Goal: Task Accomplishment & Management: Complete application form

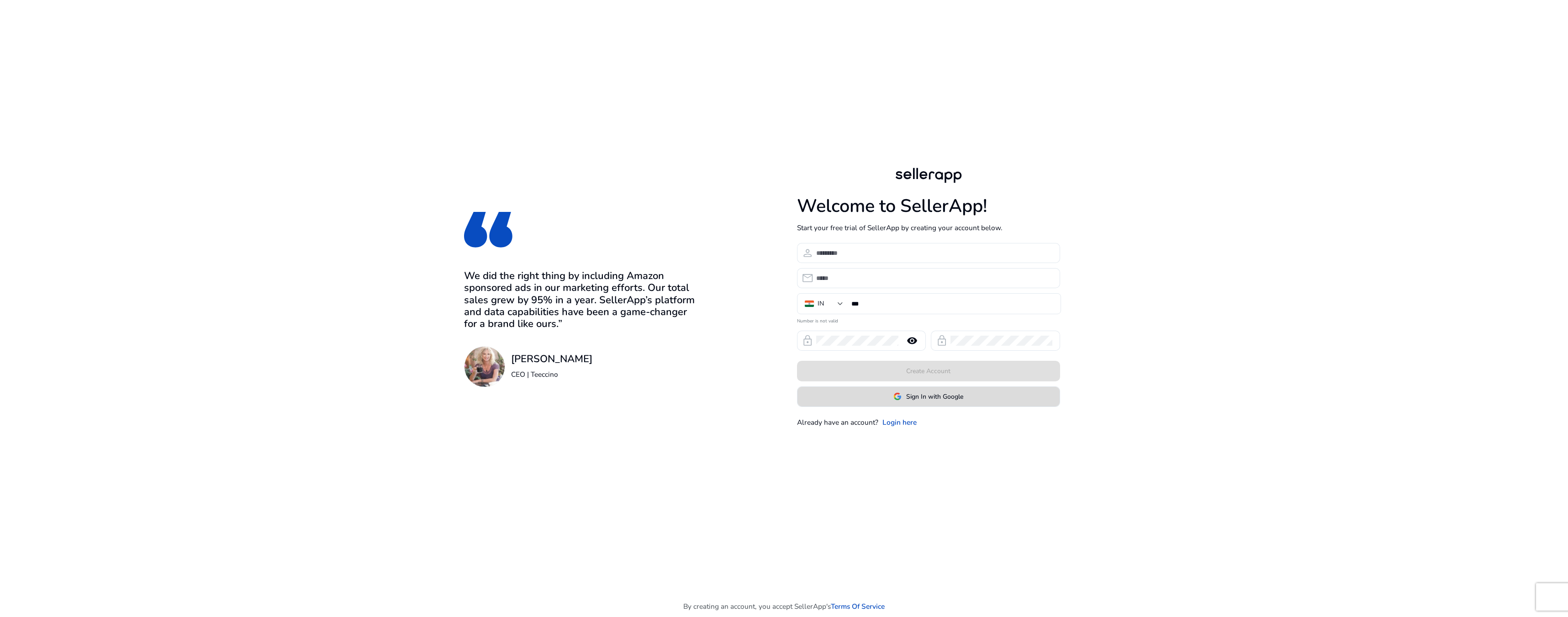
click at [930, 398] on span "Sign In with Google" at bounding box center [935, 397] width 57 height 10
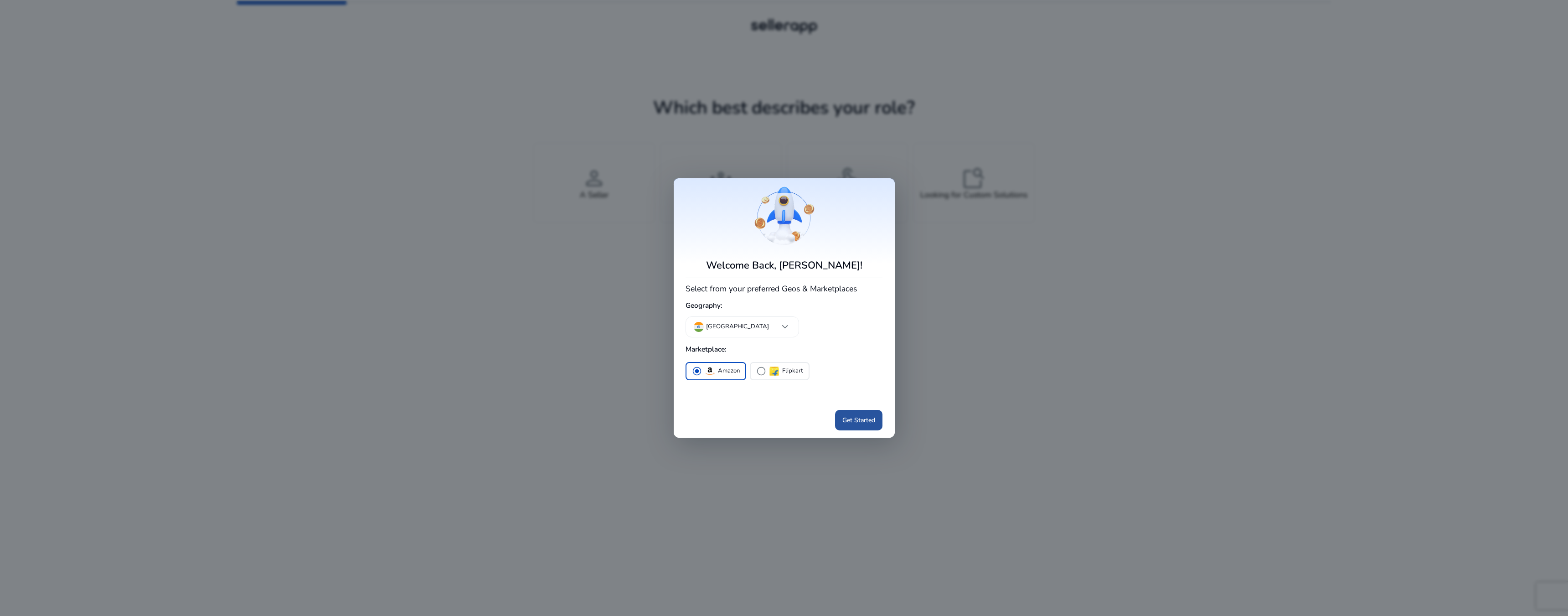
click at [842, 421] on span "Get Started" at bounding box center [859, 420] width 33 height 10
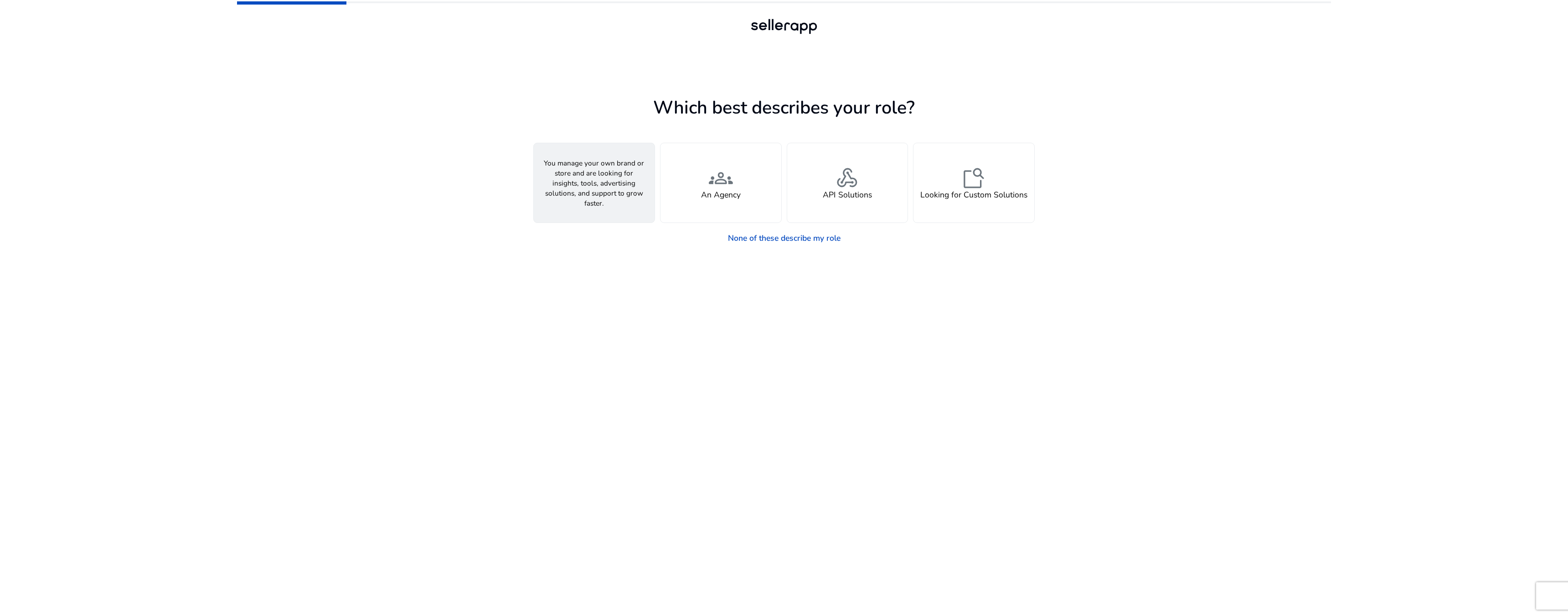
click at [545, 154] on div "person A Seller" at bounding box center [594, 183] width 120 height 80
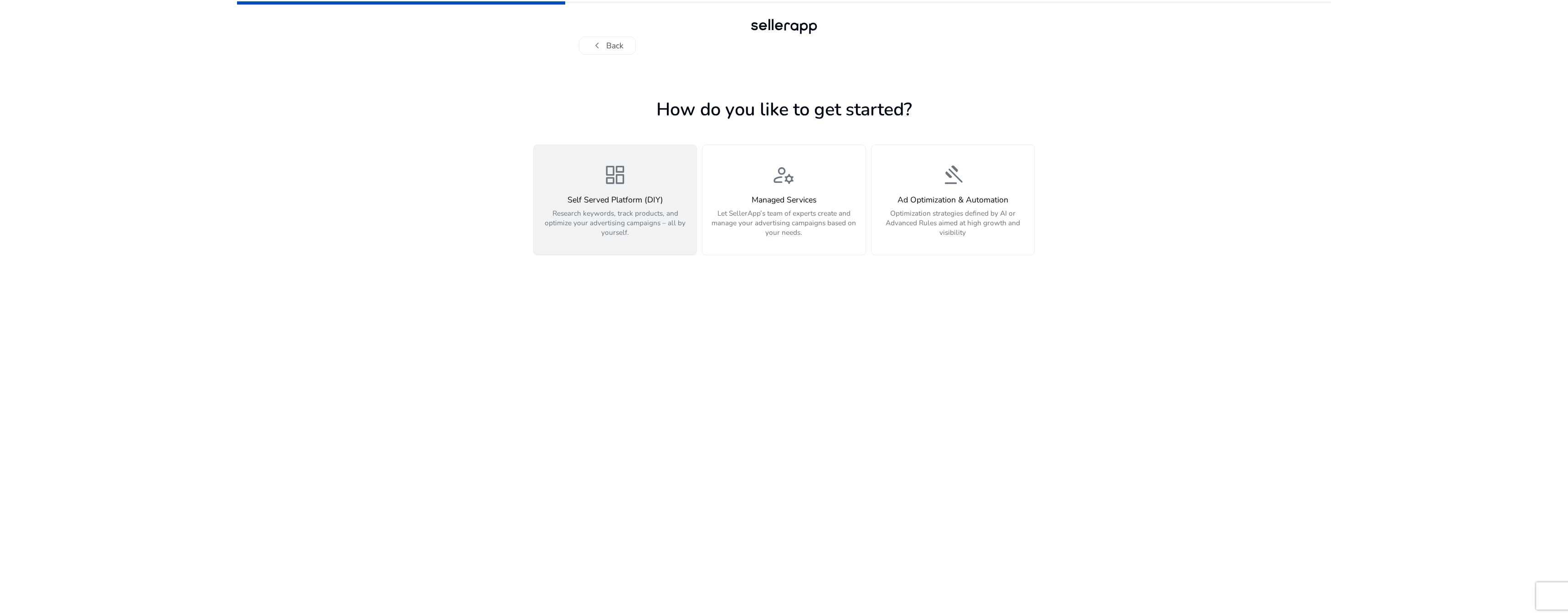
click at [659, 228] on p "Research keywords, track products, and optimize your advertising campaigns – al…" at bounding box center [615, 223] width 151 height 29
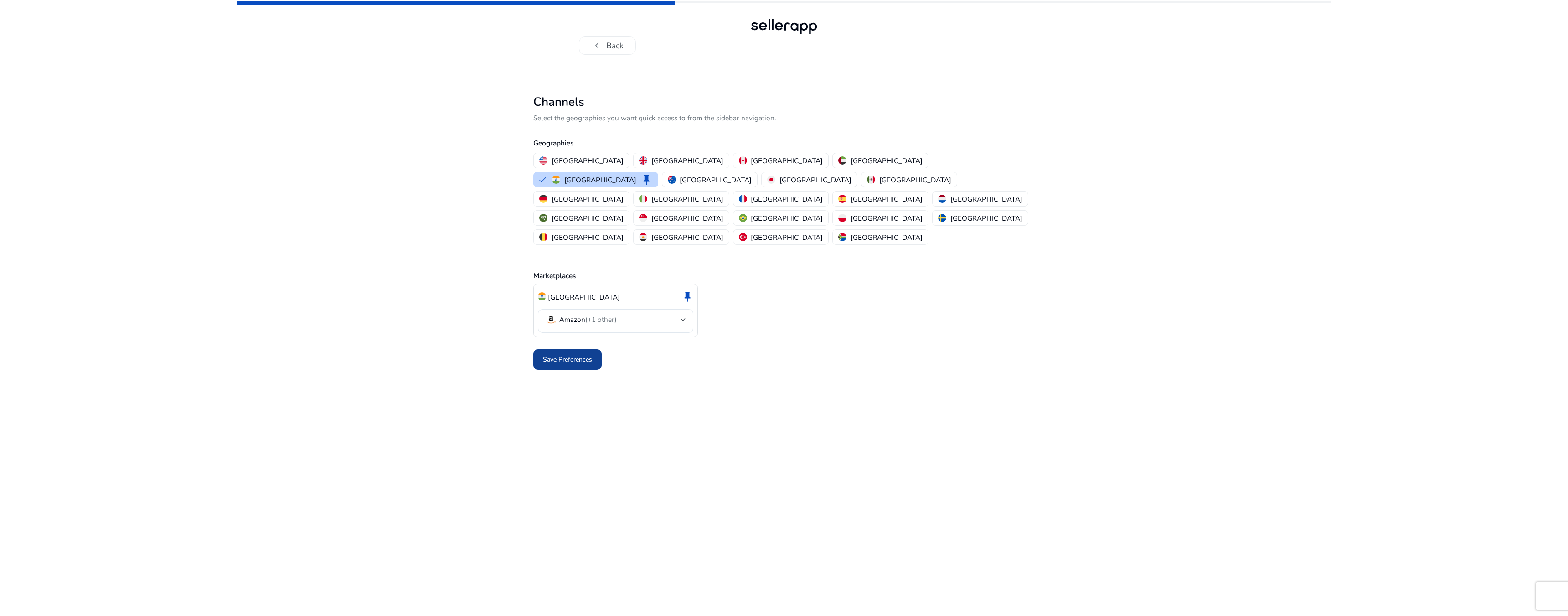
click at [590, 355] on span "Save Preferences" at bounding box center [568, 359] width 49 height 10
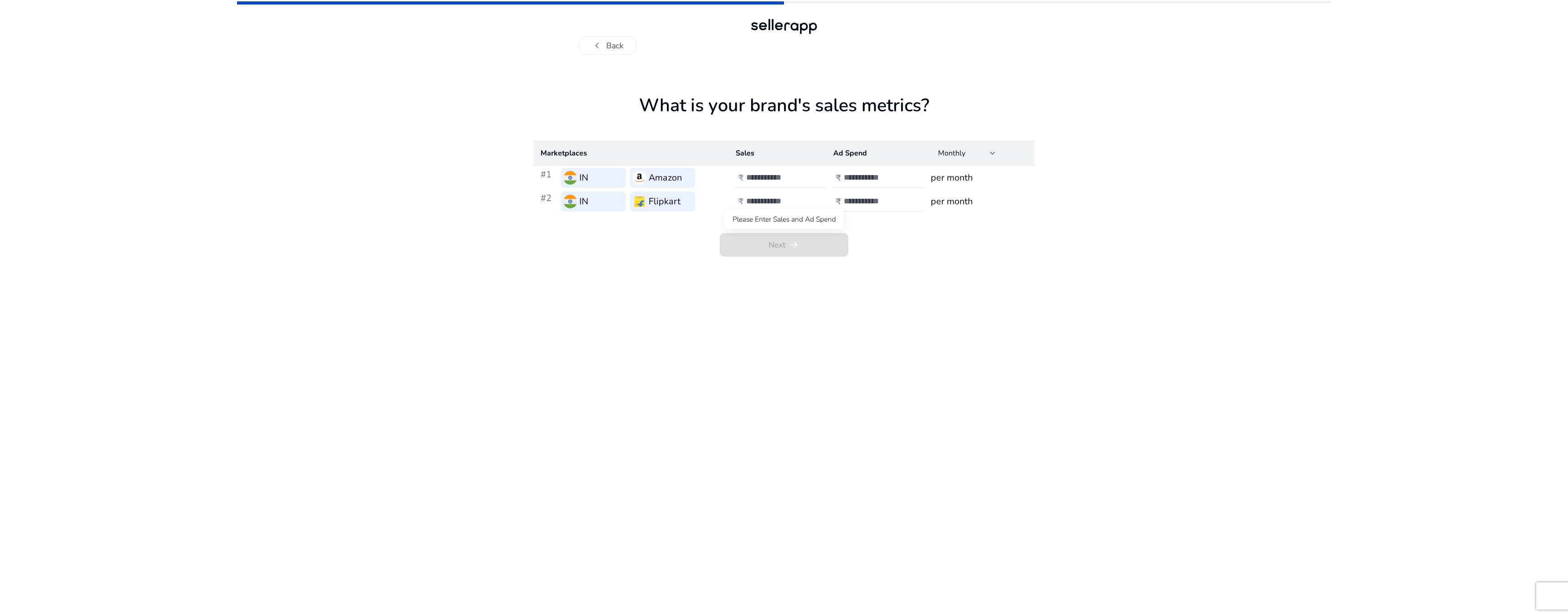
click at [796, 251] on span "Next arrow_right_alt" at bounding box center [784, 245] width 128 height 24
click at [766, 179] on input "number" at bounding box center [776, 178] width 61 height 10
type input "****"
click at [773, 201] on input "number" at bounding box center [776, 201] width 61 height 10
type input "****"
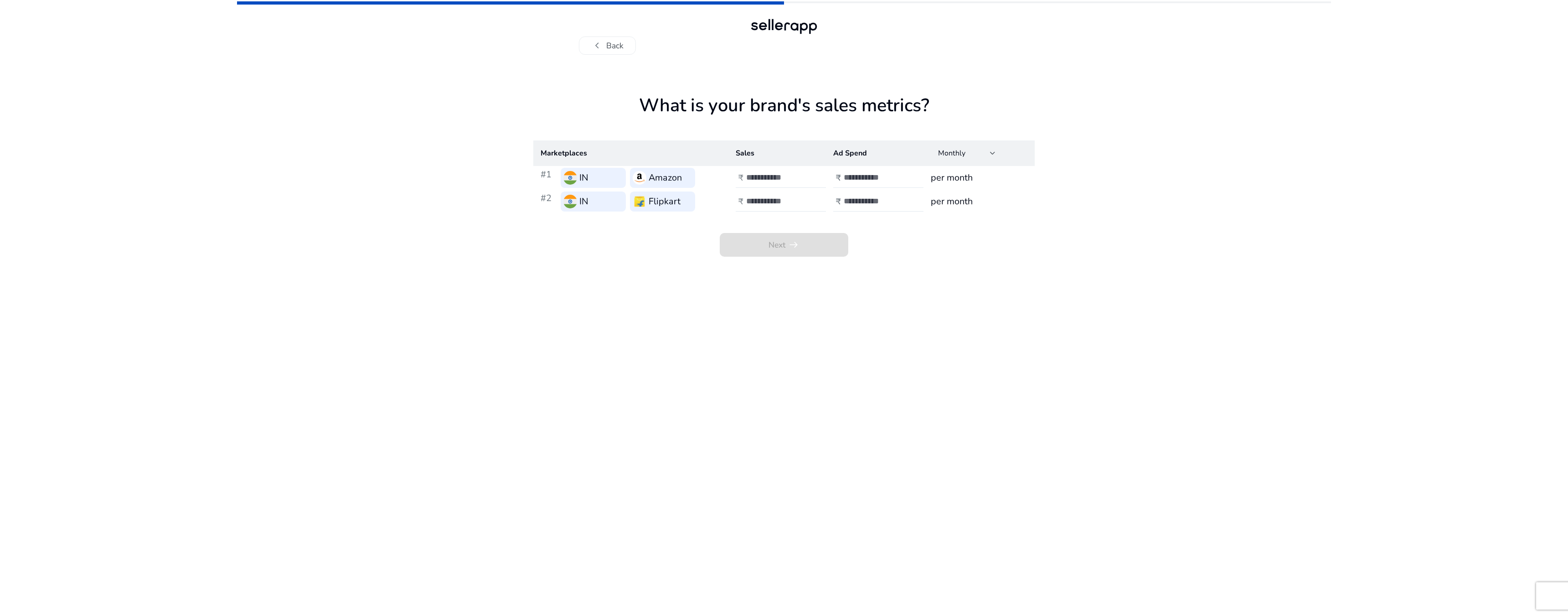
click at [840, 178] on h4 "₹" at bounding box center [838, 178] width 5 height 10
type input "*"
click at [869, 203] on input "number" at bounding box center [874, 201] width 61 height 10
type input "*"
click at [799, 247] on span "arrow_right_alt" at bounding box center [793, 245] width 12 height 12
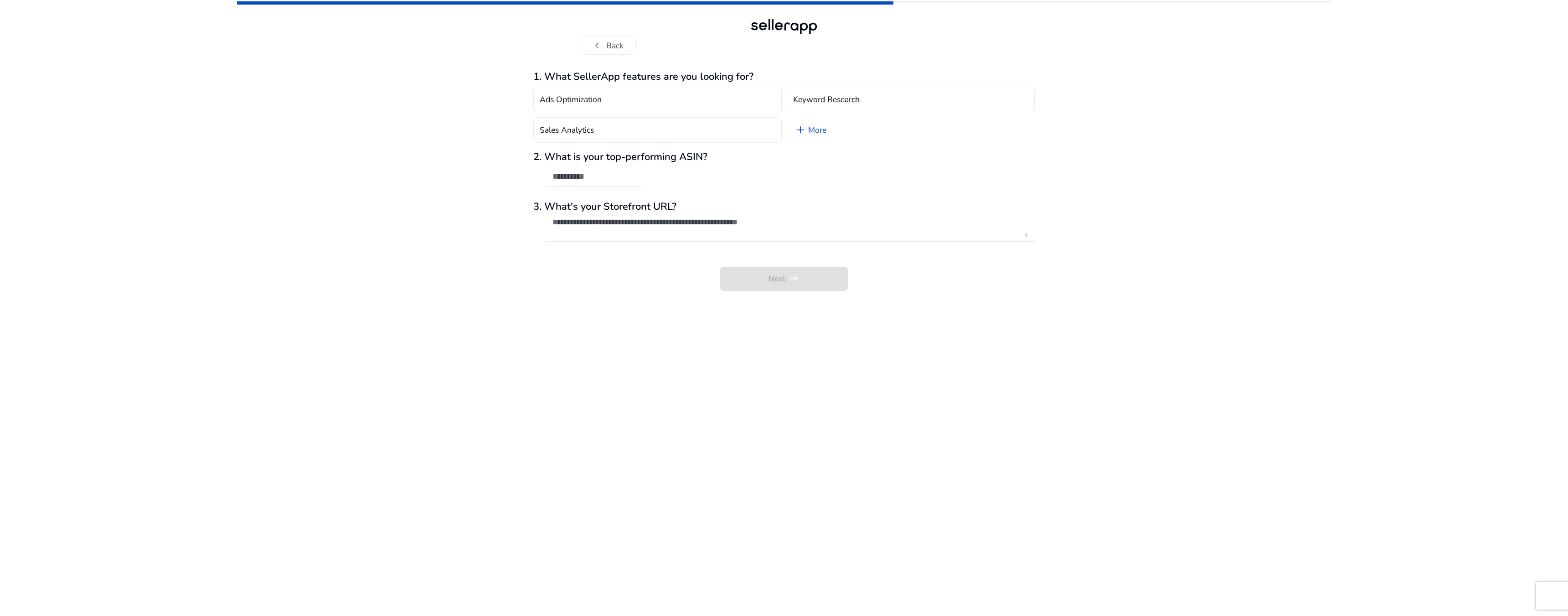
drag, startPoint x: 824, startPoint y: 276, endPoint x: 817, endPoint y: 270, distance: 9.2
click at [823, 276] on div "Next arrow_right_alt" at bounding box center [784, 273] width 502 height 35
click at [645, 213] on div at bounding box center [790, 227] width 475 height 29
click at [742, 283] on div "Next arrow_right_alt" at bounding box center [784, 273] width 502 height 35
click at [704, 228] on textarea at bounding box center [790, 227] width 475 height 20
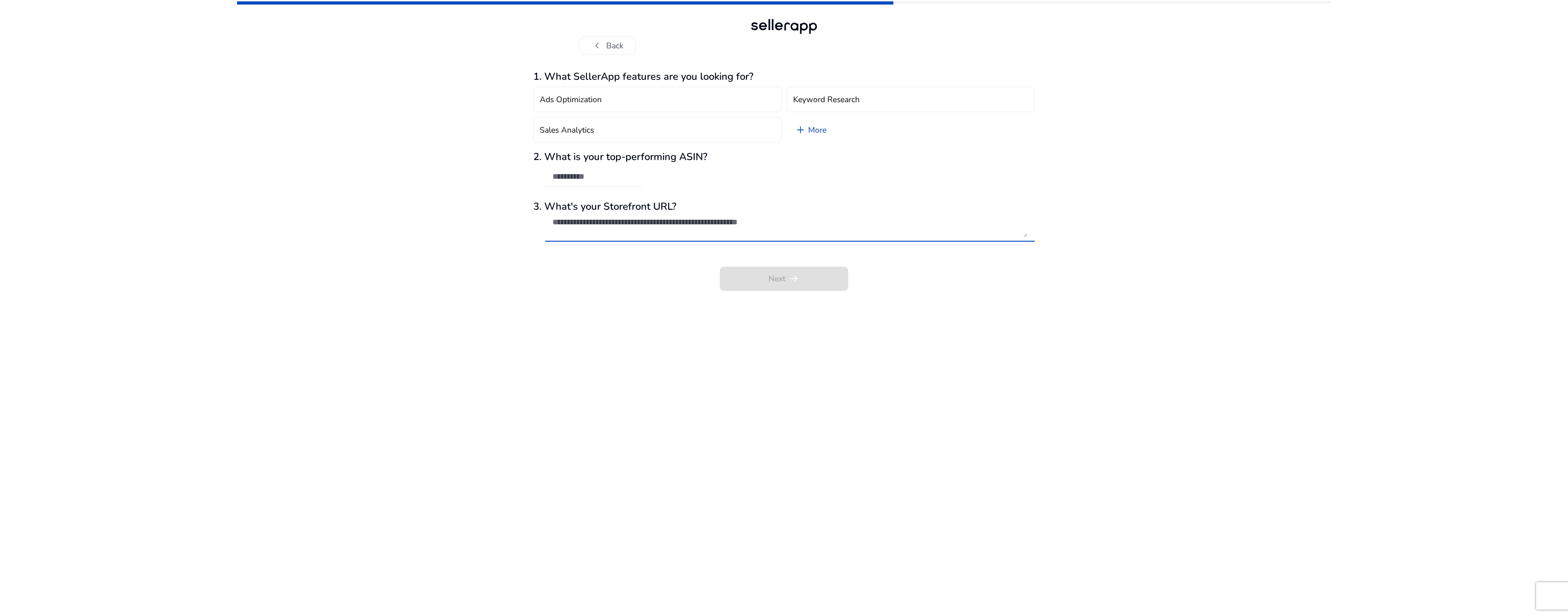
click at [823, 123] on link "add More" at bounding box center [811, 130] width 49 height 25
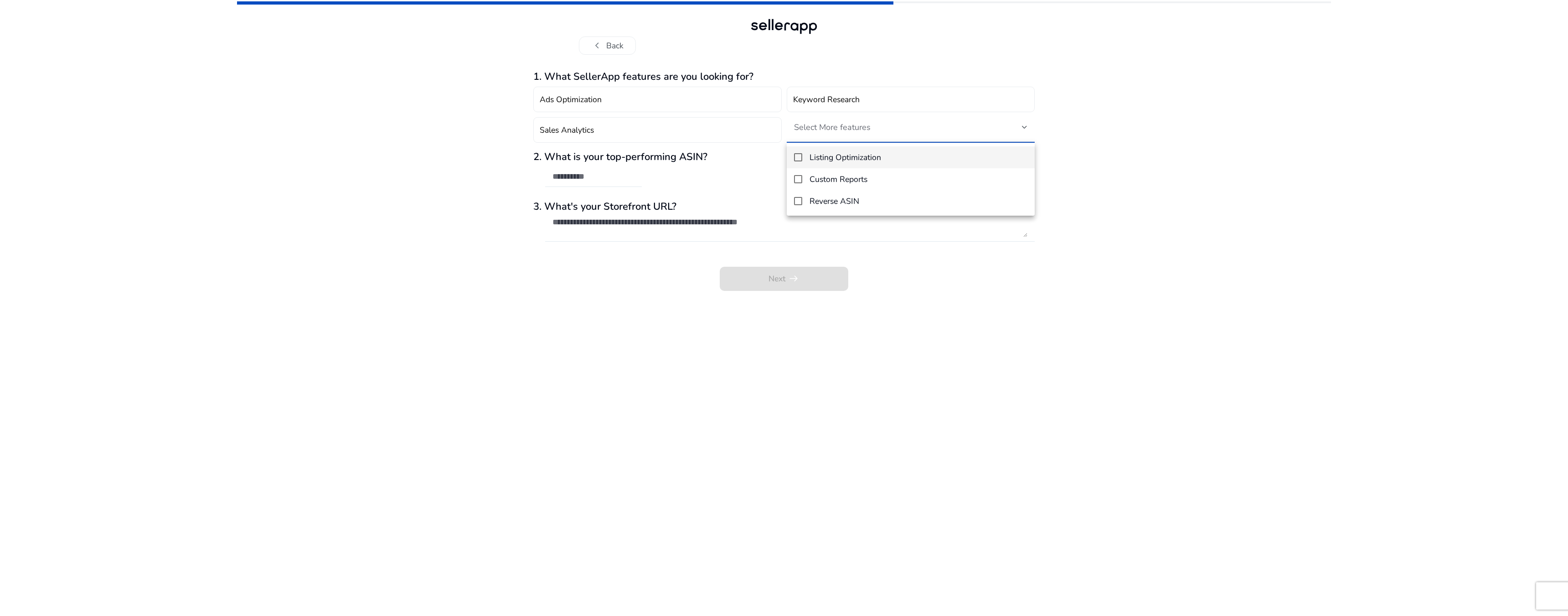
click at [861, 161] on h4 "Listing Optimization" at bounding box center [845, 158] width 72 height 10
click at [856, 183] on h4 "Custom Reports" at bounding box center [838, 180] width 58 height 10
click at [833, 260] on div at bounding box center [784, 308] width 1568 height 616
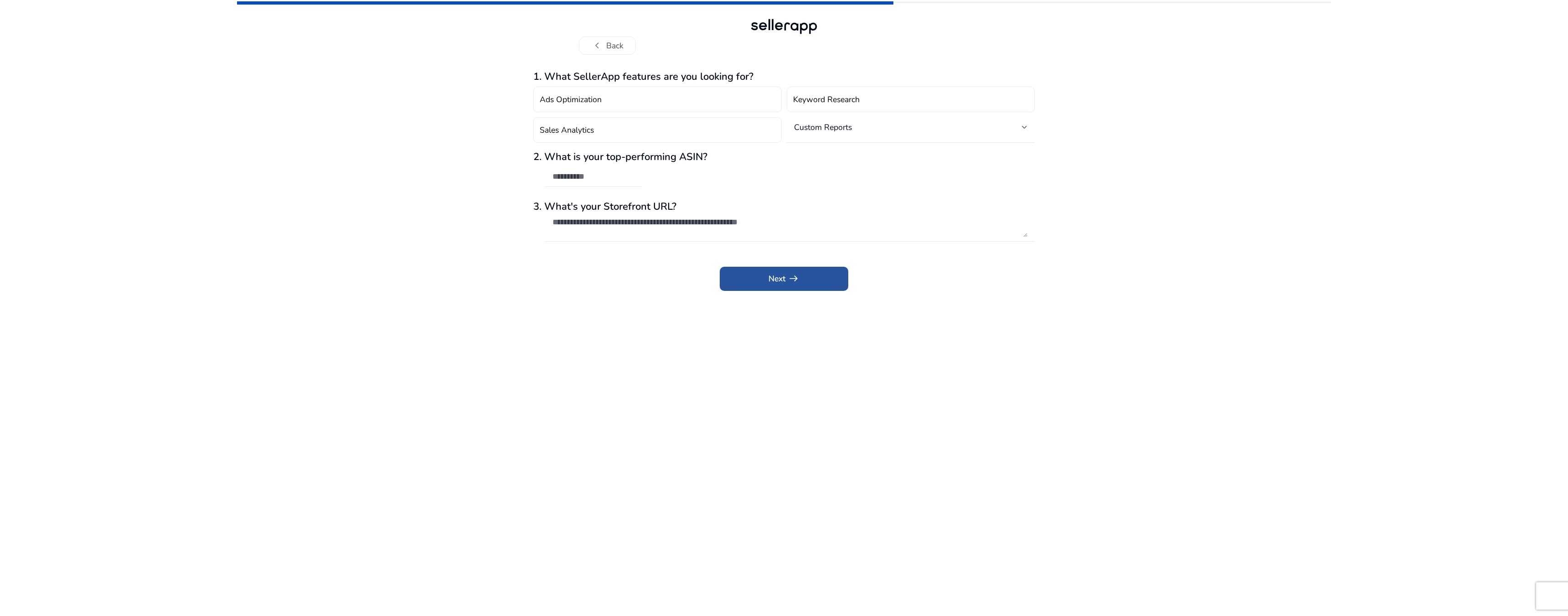
click at [831, 280] on span at bounding box center [784, 278] width 128 height 22
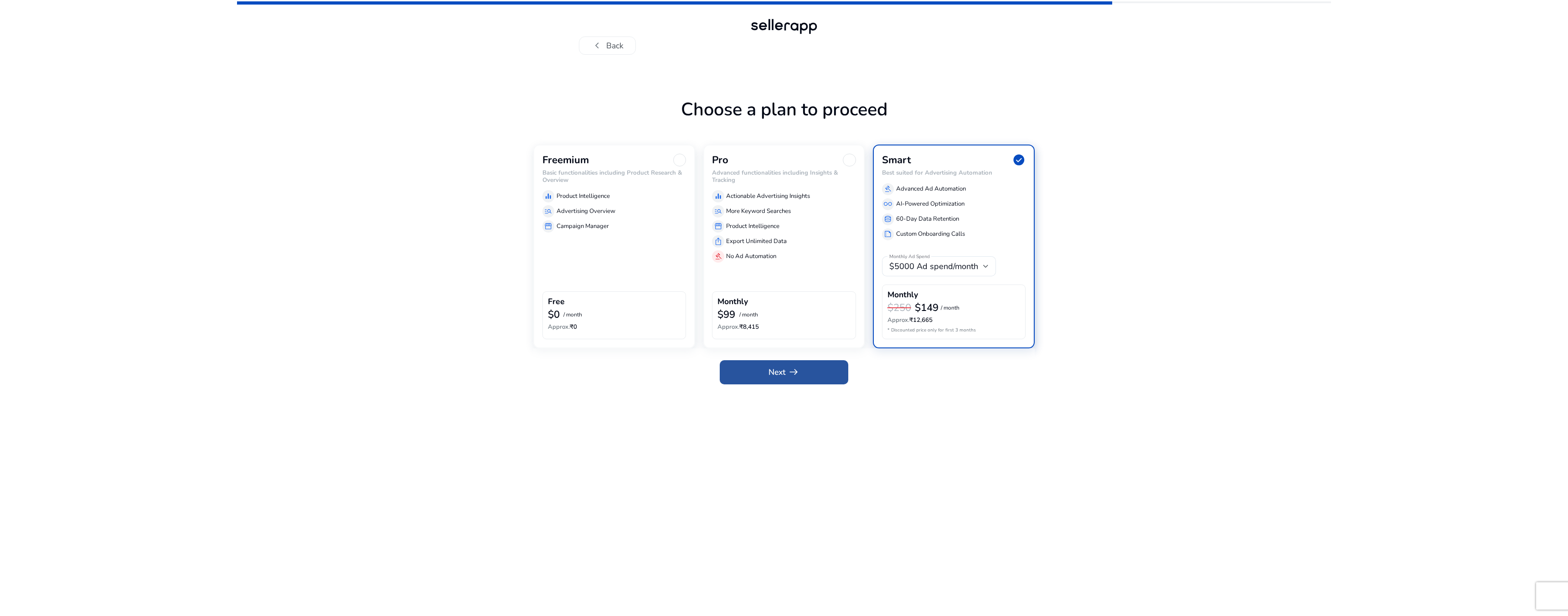
click at [797, 367] on span "arrow_right_alt" at bounding box center [793, 372] width 12 height 12
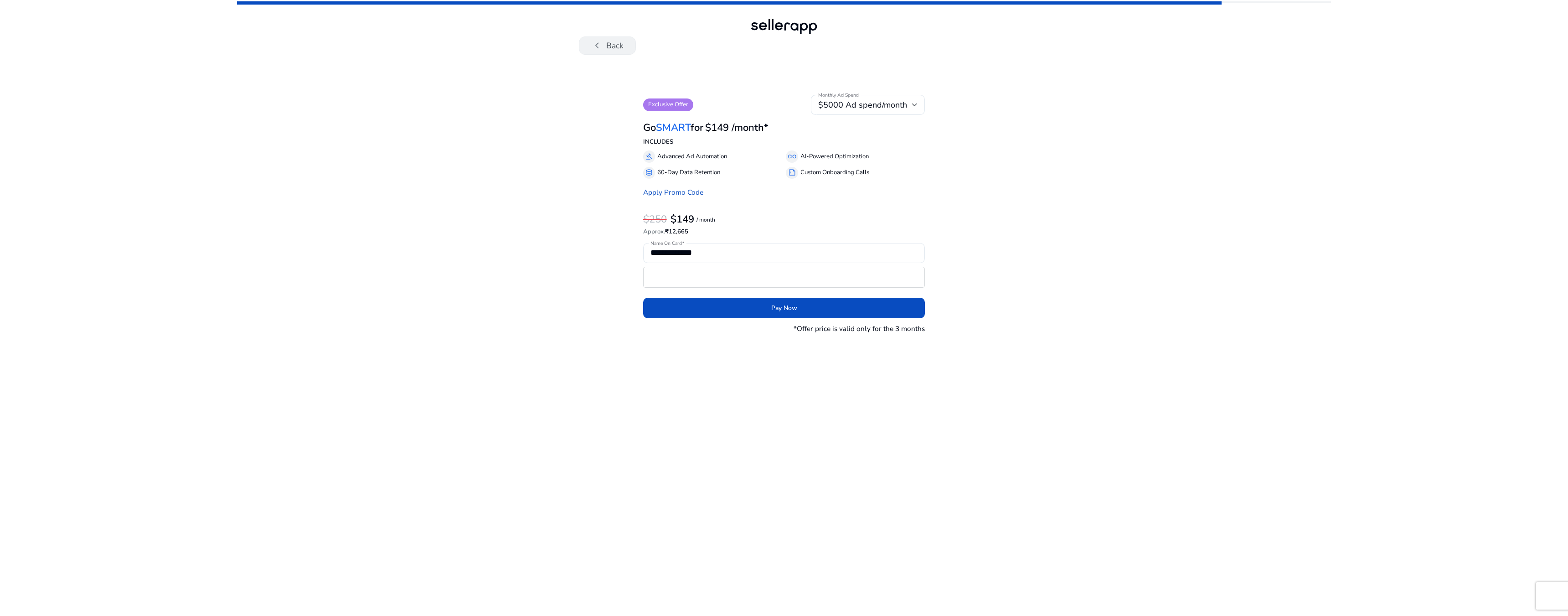
click at [600, 51] on span "chevron_left" at bounding box center [597, 45] width 12 height 12
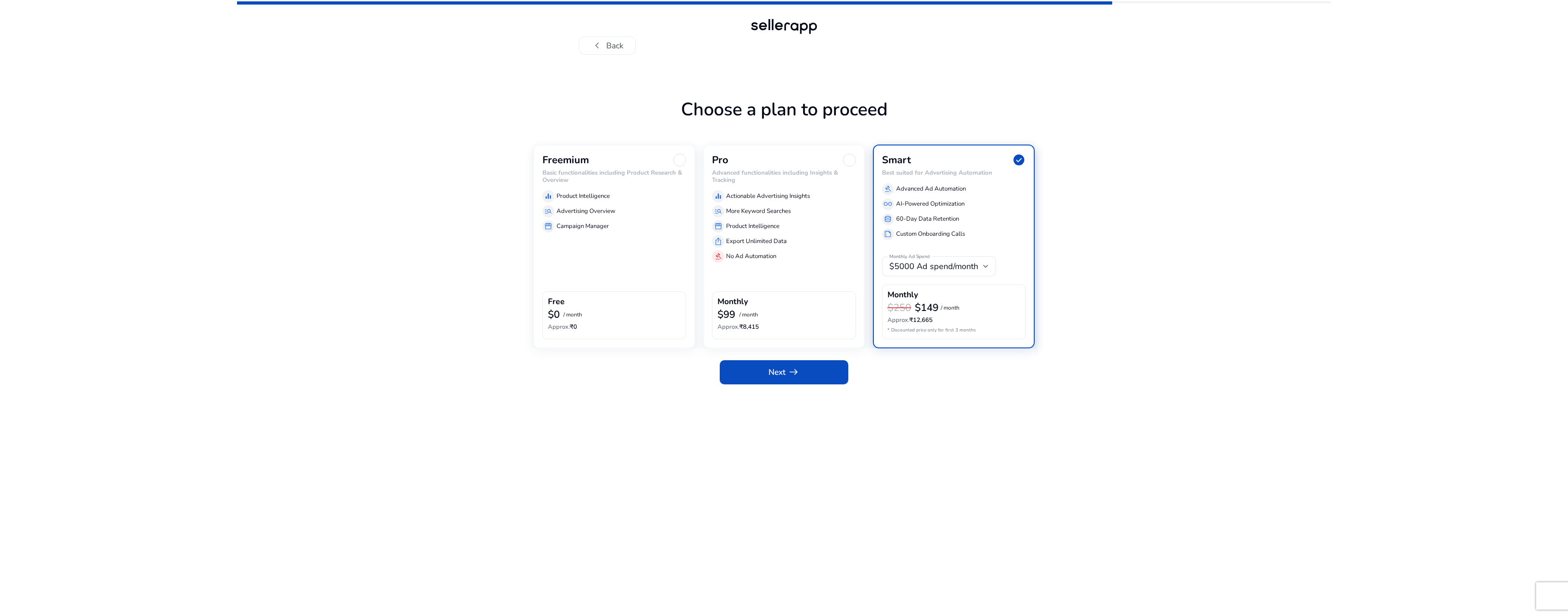
click at [797, 30] on div at bounding box center [784, 26] width 72 height 20
click at [610, 44] on button "chevron_left Back" at bounding box center [607, 46] width 57 height 18
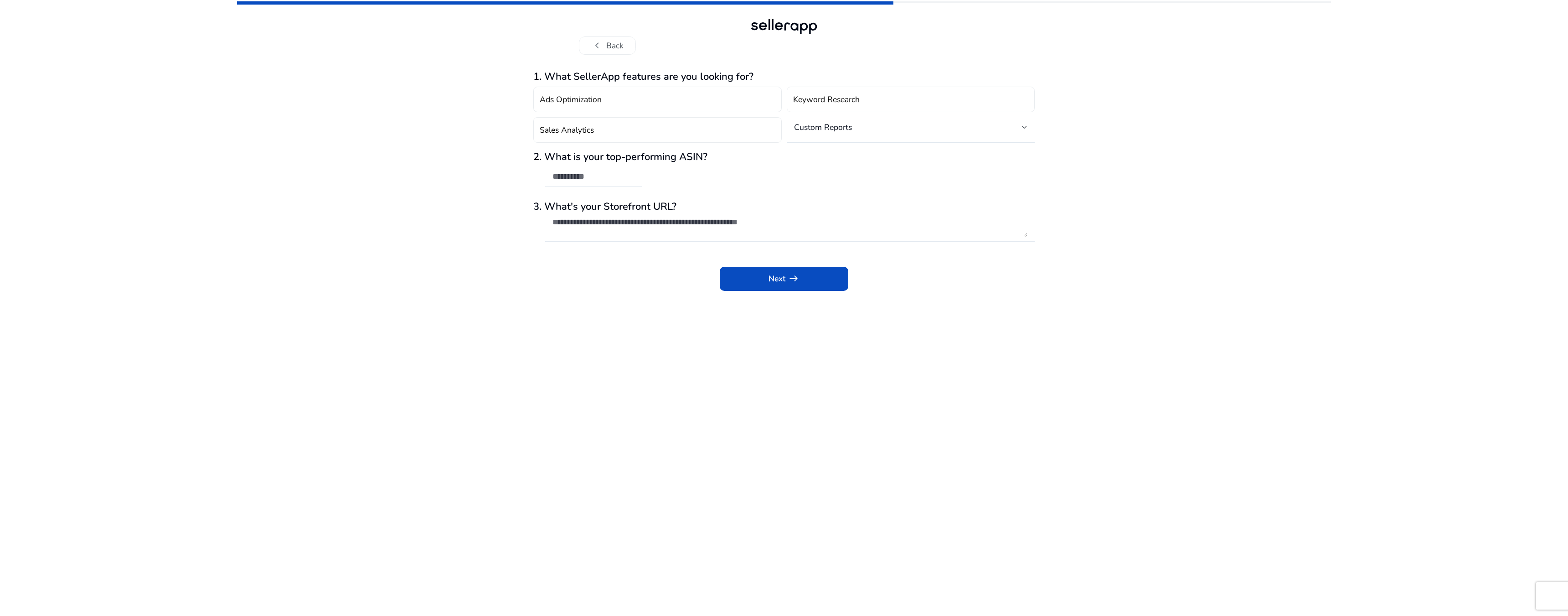
click at [610, 44] on button "chevron_left Back" at bounding box center [607, 46] width 57 height 18
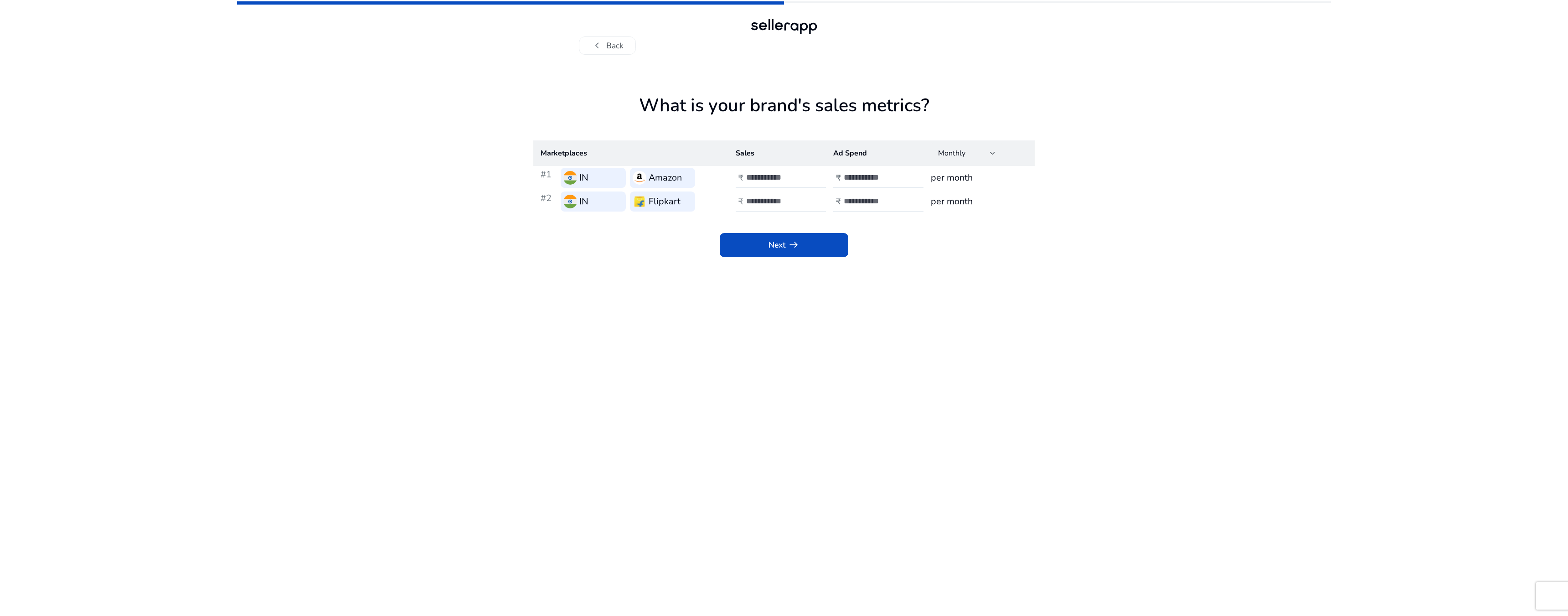
click at [610, 44] on button "chevron_left Back" at bounding box center [607, 46] width 57 height 18
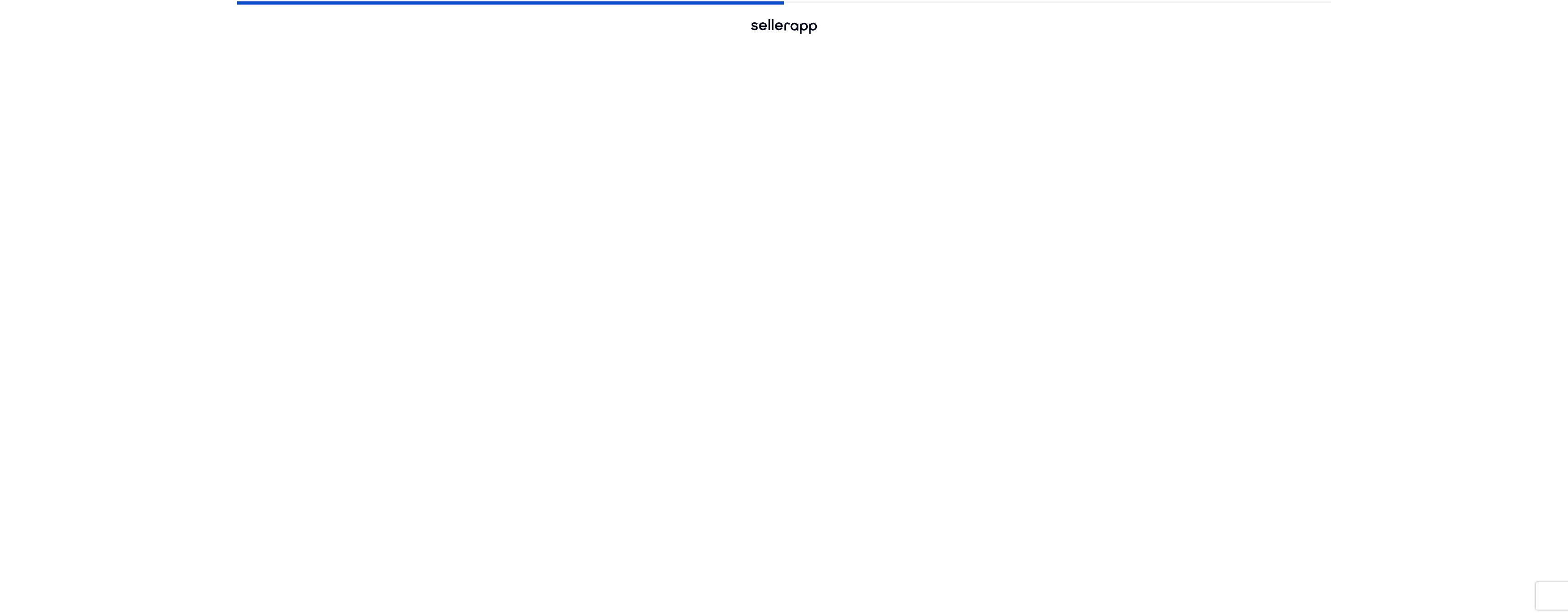
click at [610, 44] on button "chevron_left Back" at bounding box center [607, 46] width 57 height 18
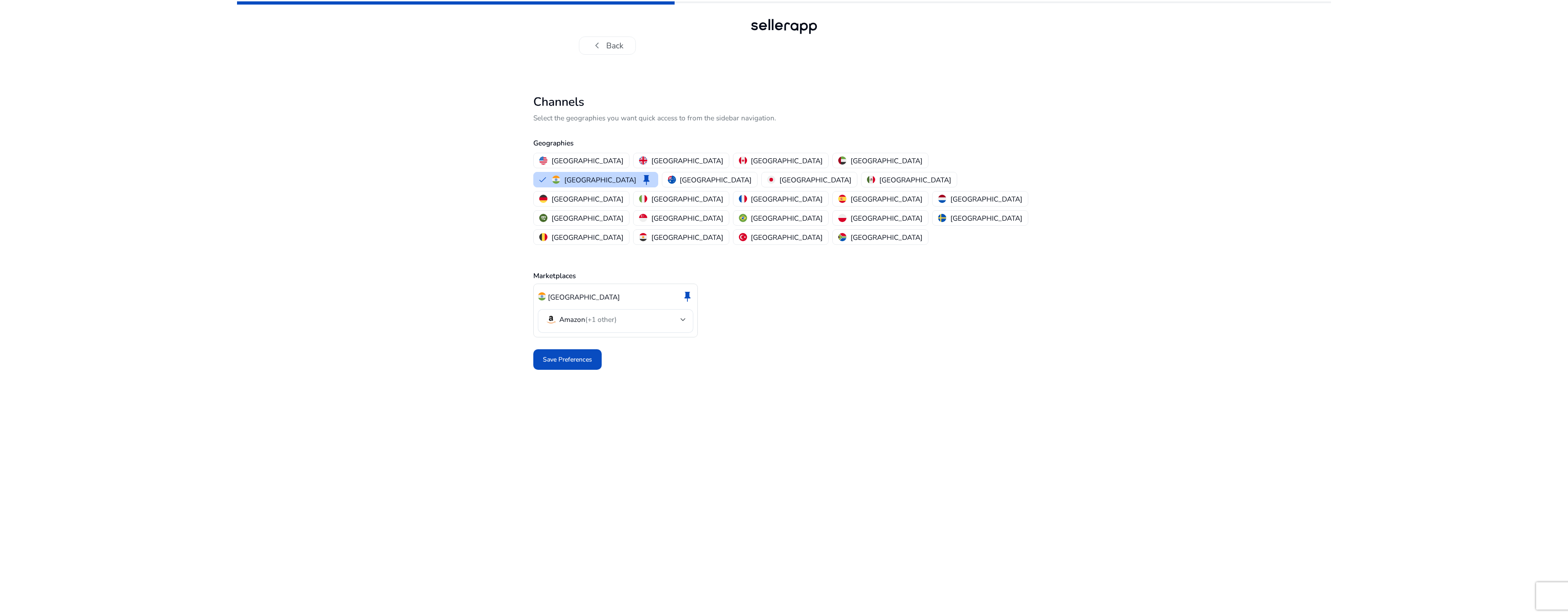
click at [610, 44] on button "chevron_left Back" at bounding box center [607, 46] width 57 height 18
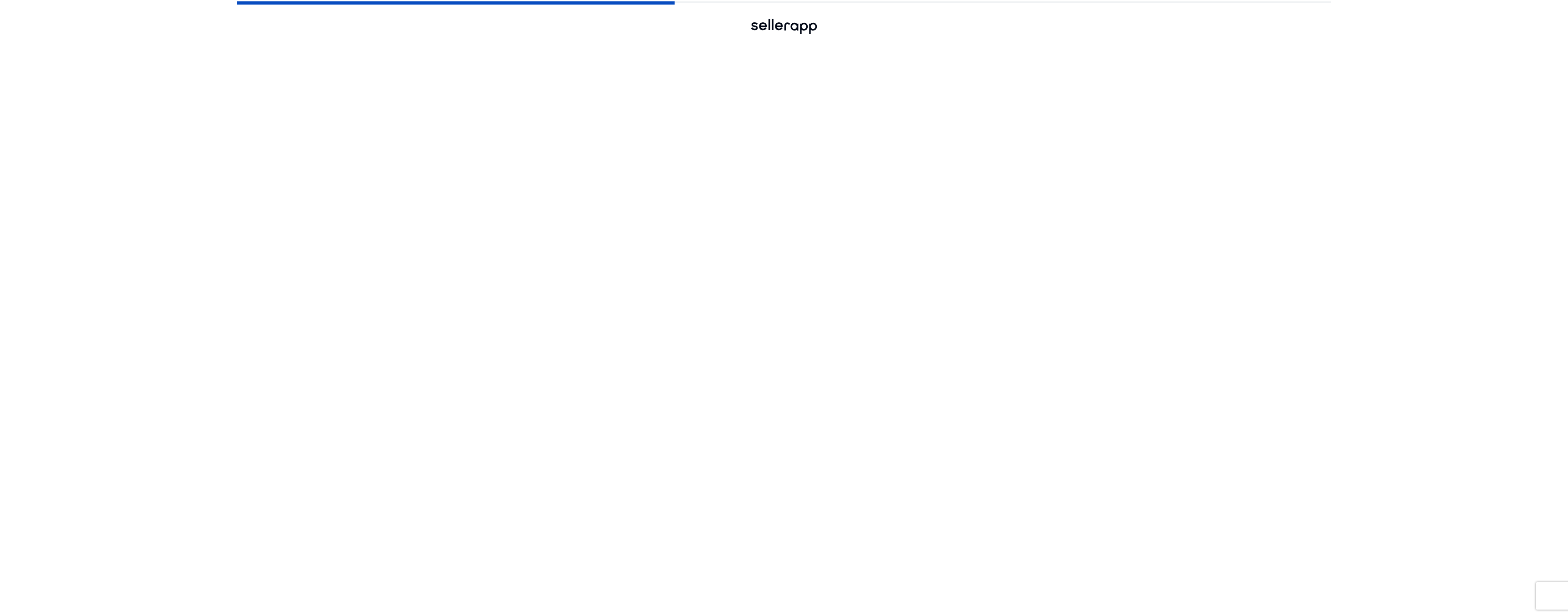
click at [610, 44] on button "chevron_left Back" at bounding box center [607, 46] width 57 height 18
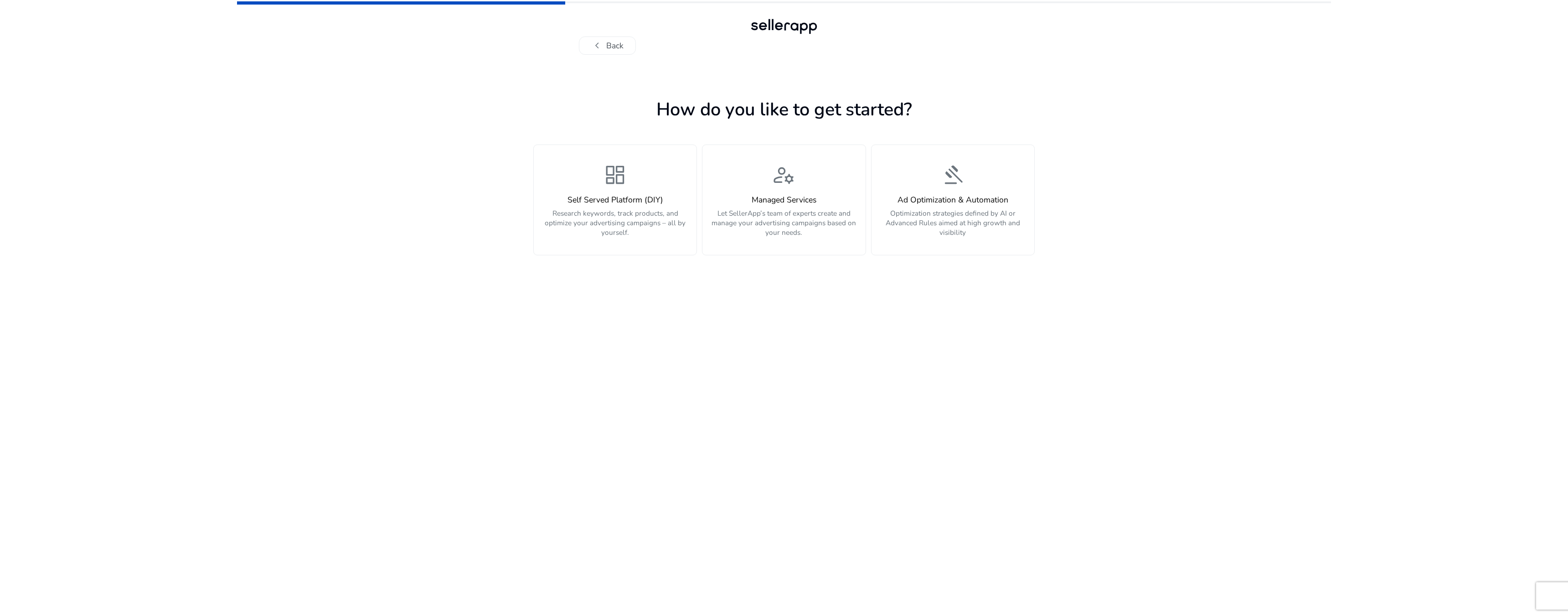
click at [610, 44] on button "chevron_left Back" at bounding box center [607, 46] width 57 height 18
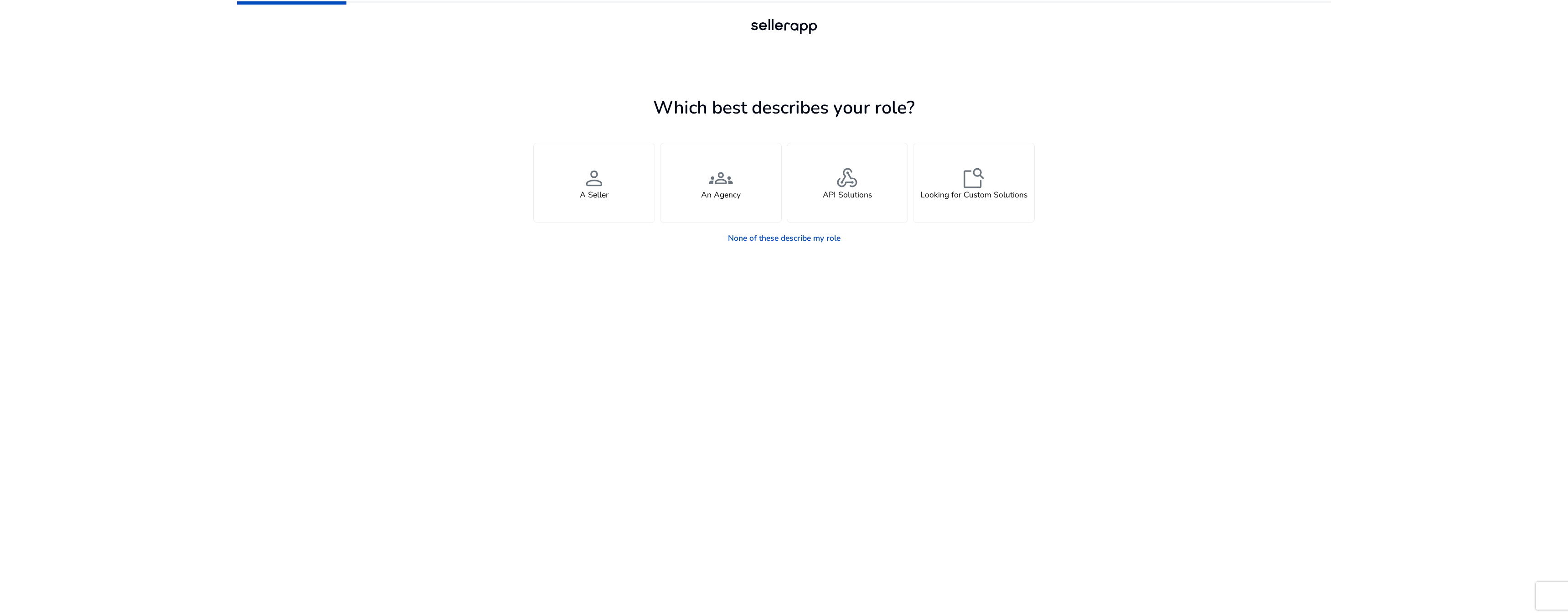
click at [799, 250] on app-seller-type "Which best describes your role? You manage your own brand or store and are look…" at bounding box center [784, 355] width 502 height 523
click at [801, 242] on link "None of these describe my role" at bounding box center [784, 238] width 128 height 20
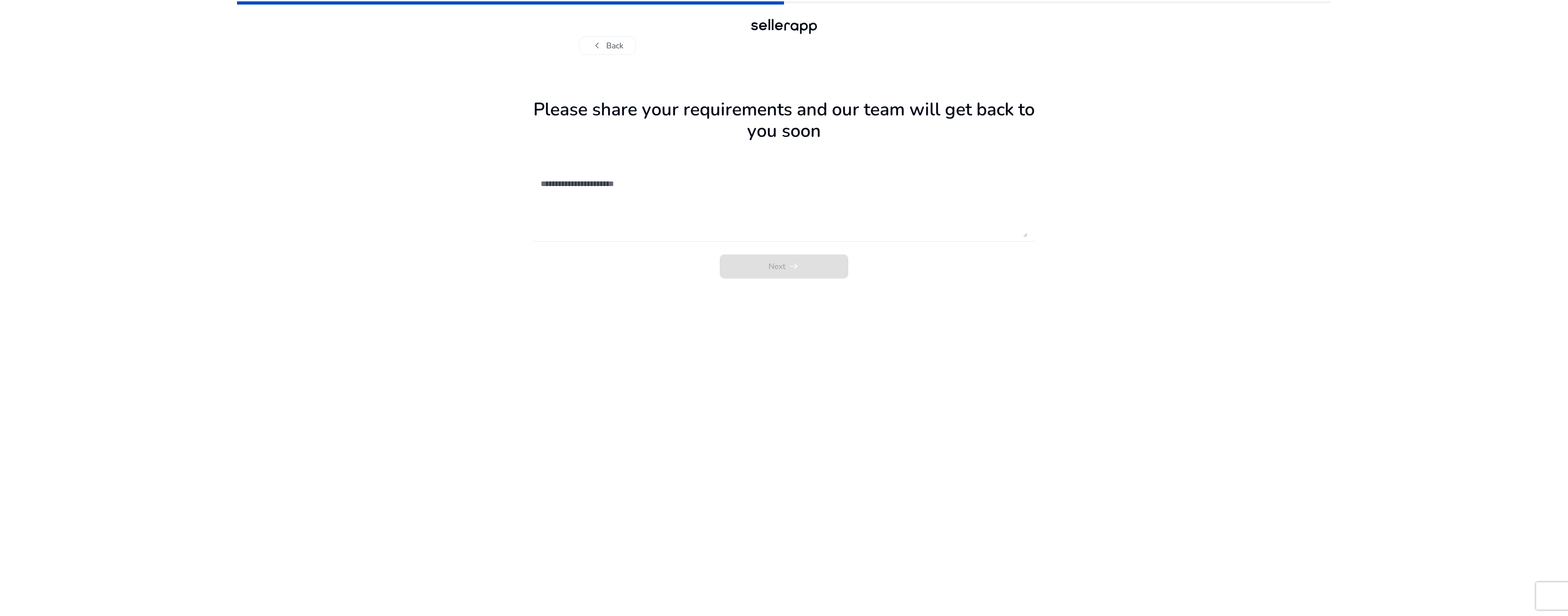
click at [807, 270] on div "Next arrow_right_alt" at bounding box center [784, 265] width 502 height 27
click at [623, 44] on button "chevron_left Back" at bounding box center [607, 46] width 57 height 18
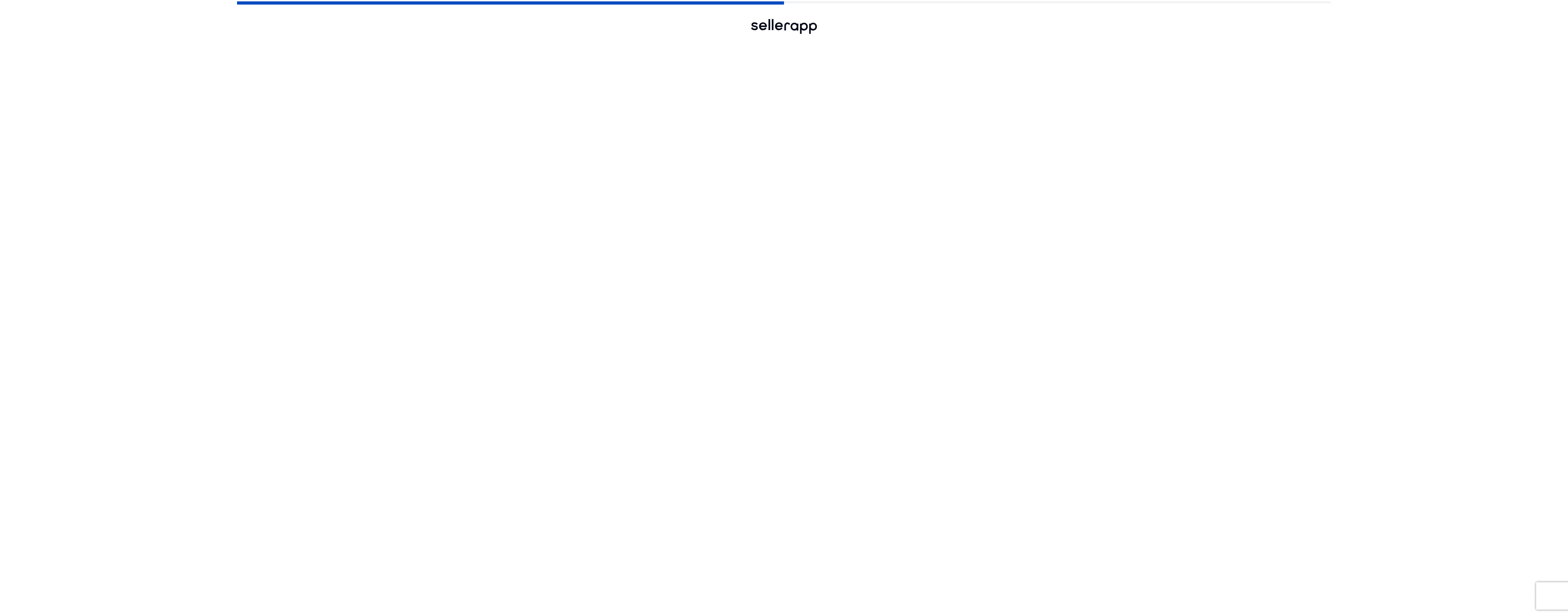
click at [623, 44] on button "chevron_left Back" at bounding box center [607, 46] width 57 height 18
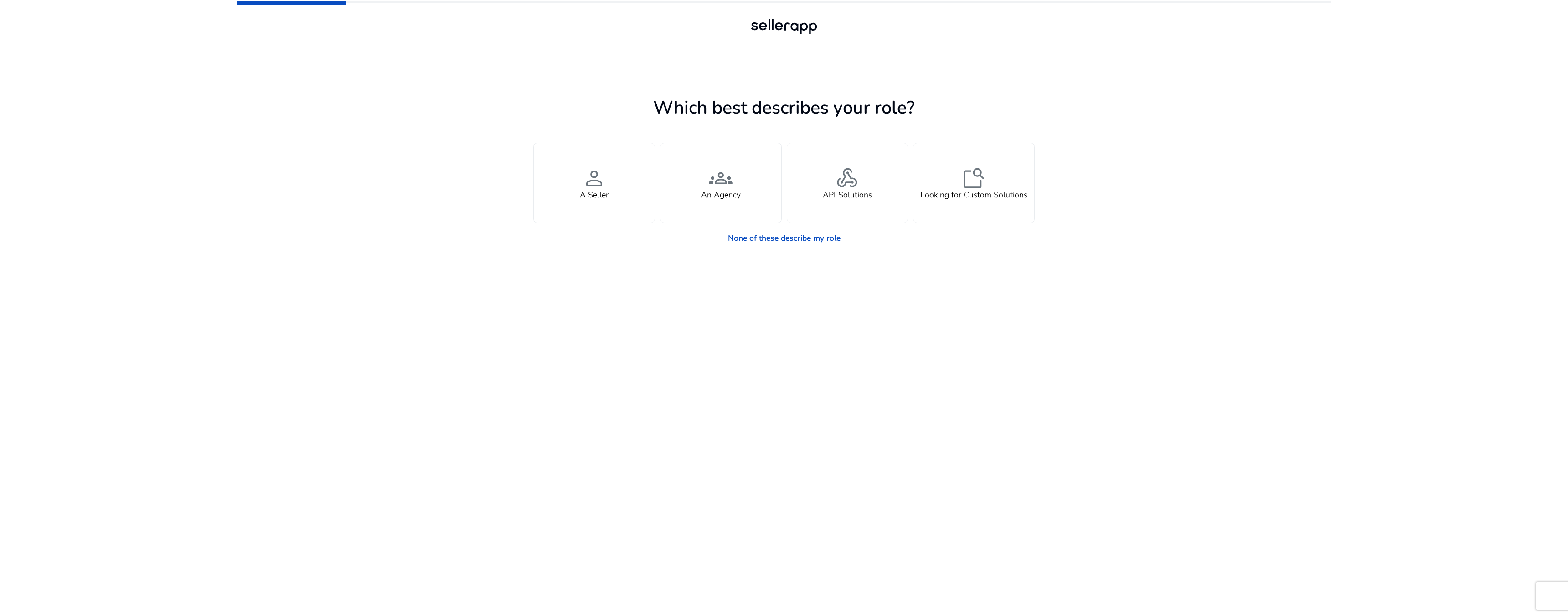
click at [623, 44] on div at bounding box center [784, 44] width 410 height 16
